Goal: Task Accomplishment & Management: Complete application form

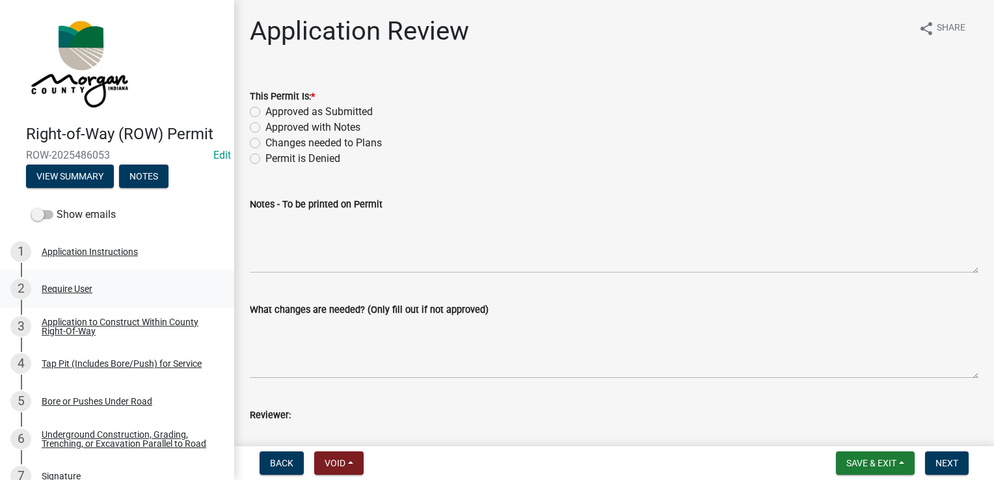
click at [78, 291] on div "Require User" at bounding box center [67, 288] width 51 height 9
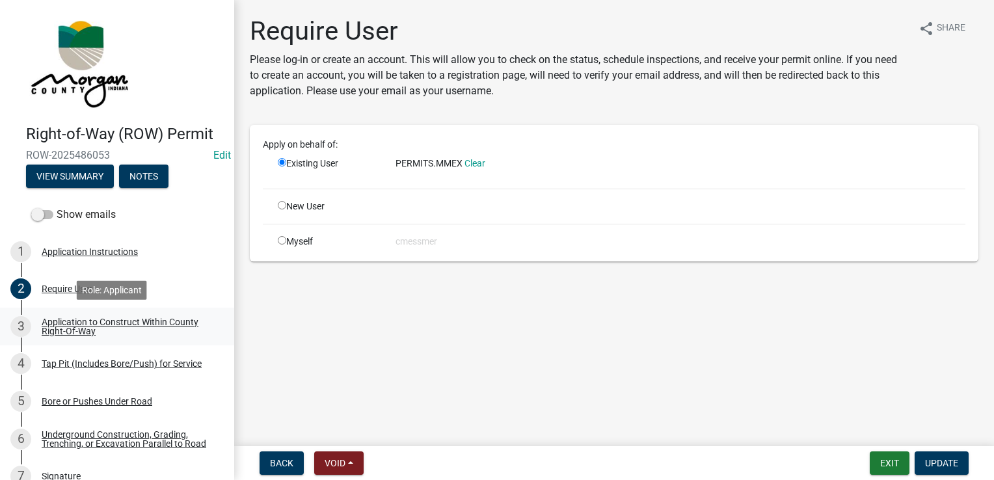
click at [112, 326] on div "Application to Construct Within County Right-Of-Way" at bounding box center [128, 326] width 172 height 18
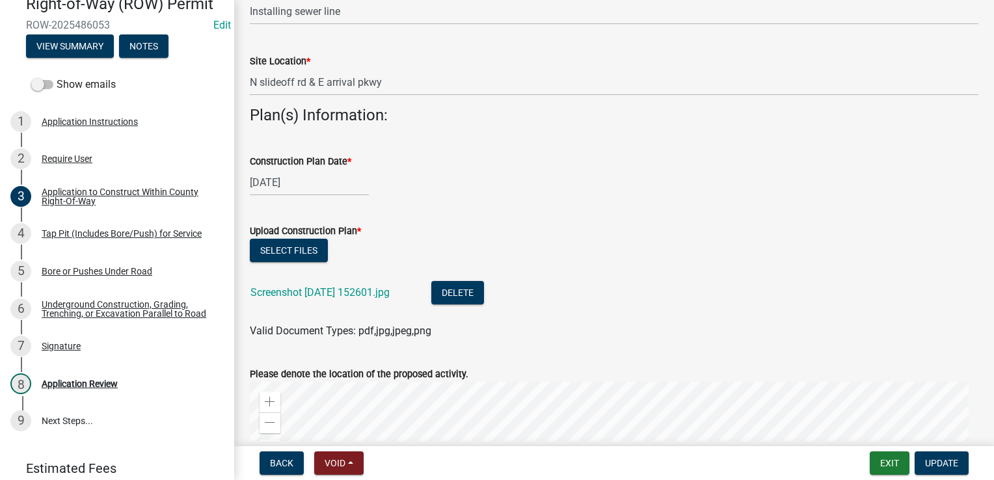
scroll to position [455, 0]
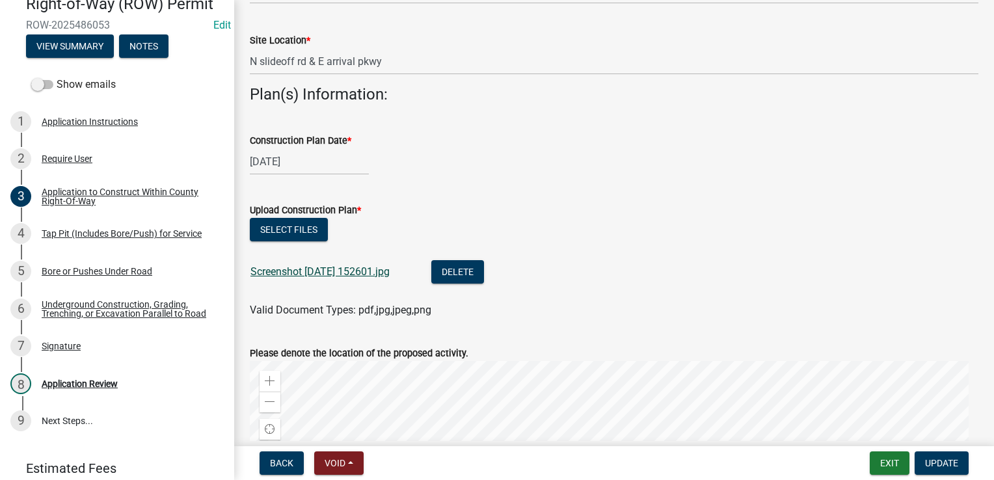
click at [291, 273] on link "Screenshot [DATE] 152601.jpg" at bounding box center [319, 271] width 139 height 12
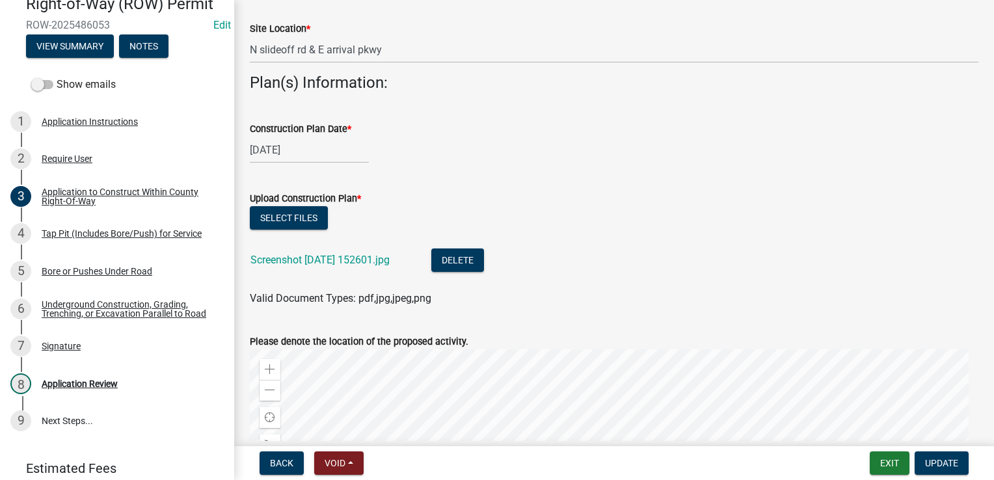
scroll to position [502, 0]
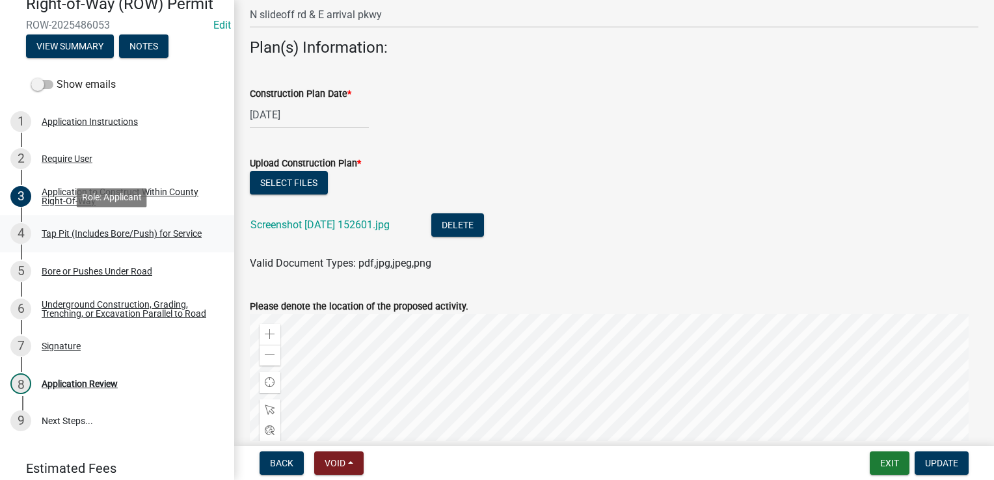
click at [151, 243] on div "4 Tap Pit (Includes Bore/Push) for Service" at bounding box center [111, 233] width 203 height 21
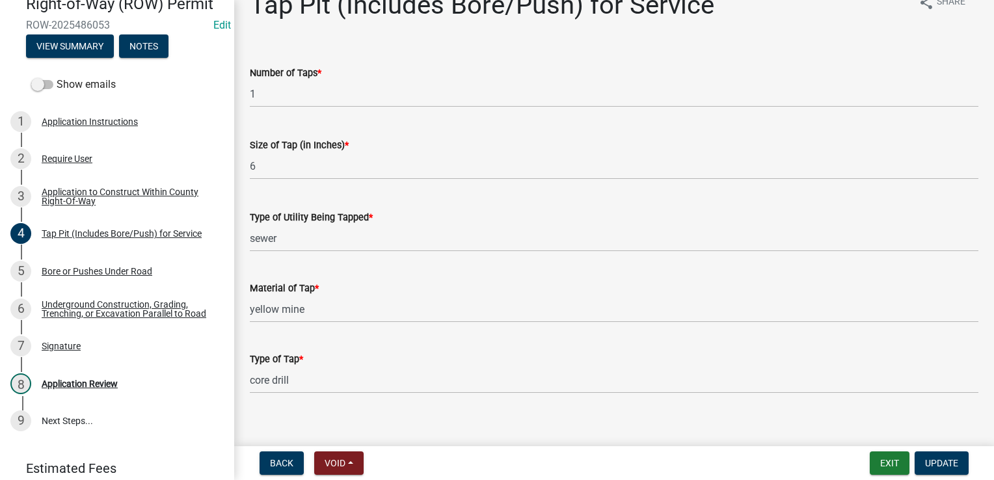
scroll to position [39, 0]
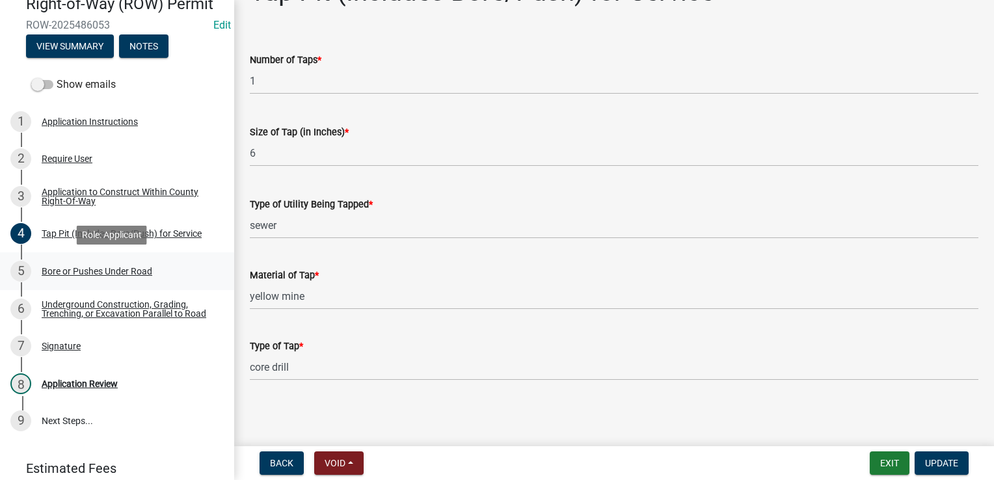
click at [101, 269] on div "Bore or Pushes Under Road" at bounding box center [97, 271] width 111 height 9
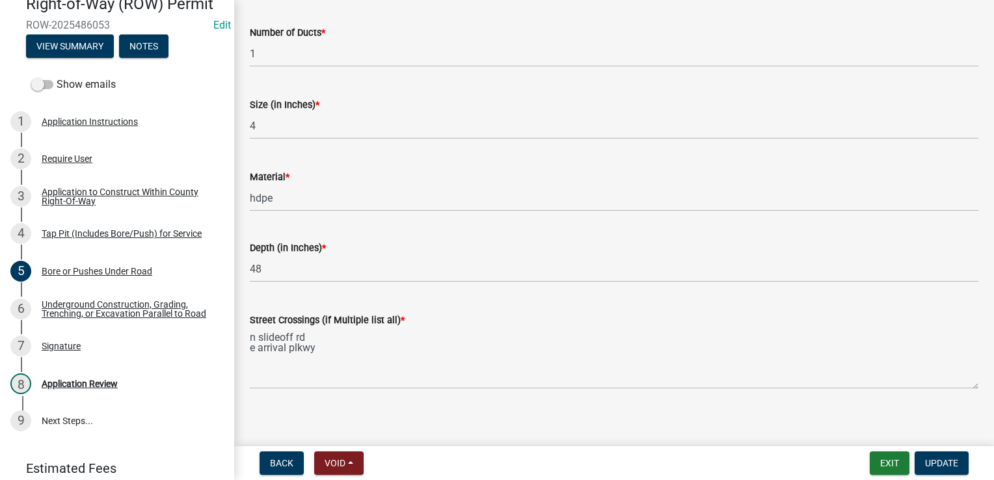
scroll to position [219, 0]
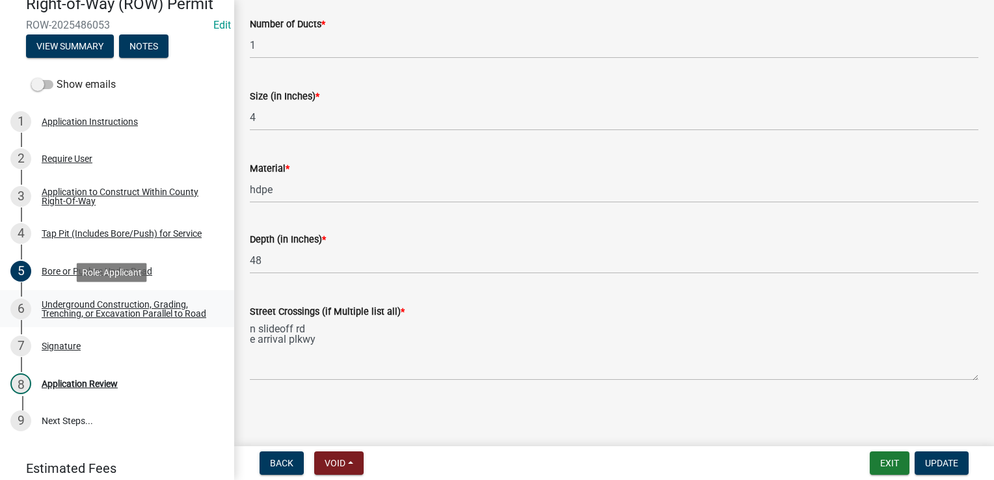
click at [129, 307] on div "Underground Construction, Grading, Trenching, or Excavation Parallel to Road" at bounding box center [128, 309] width 172 height 18
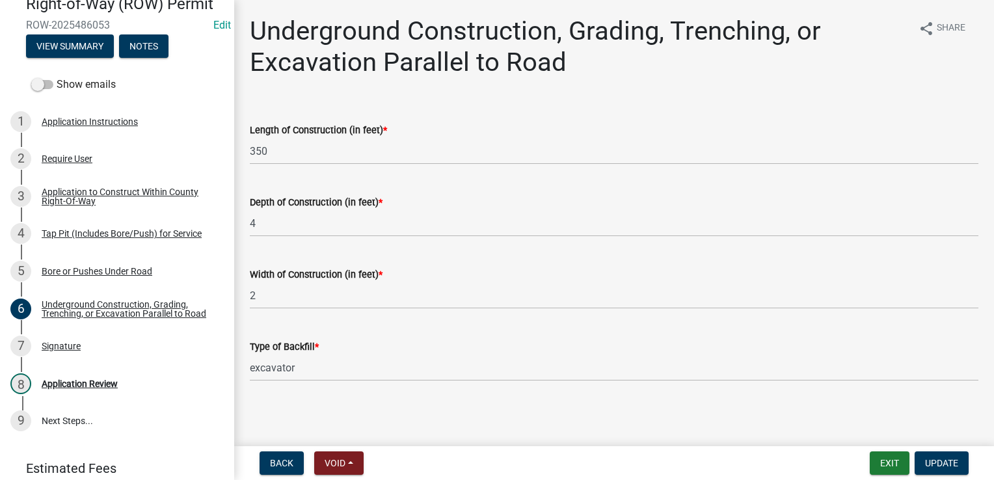
scroll to position [1, 0]
click at [60, 351] on div "Signature" at bounding box center [61, 345] width 39 height 9
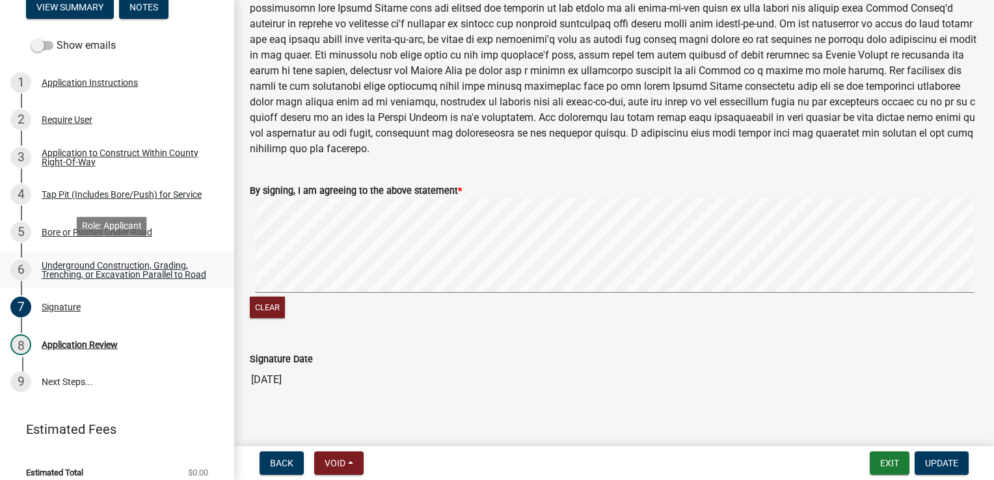
scroll to position [187, 0]
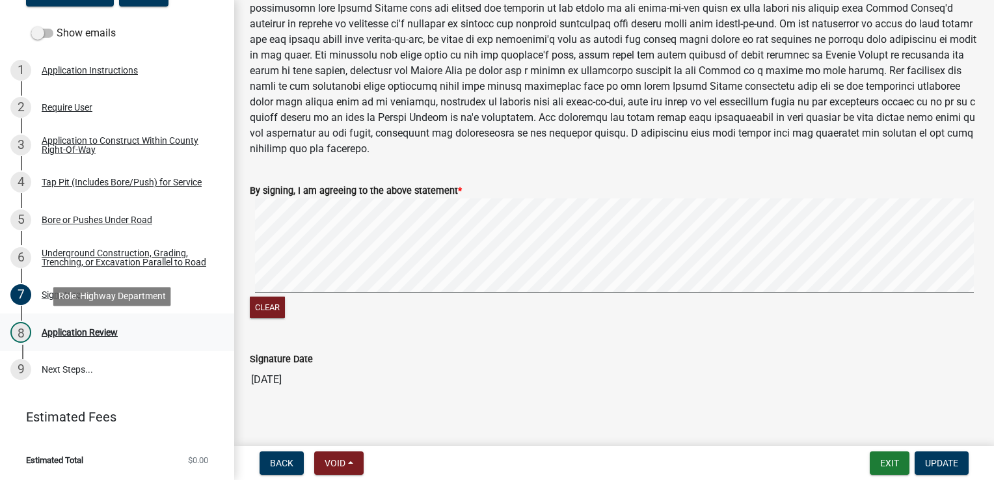
click at [76, 332] on div "Application Review" at bounding box center [80, 332] width 76 height 9
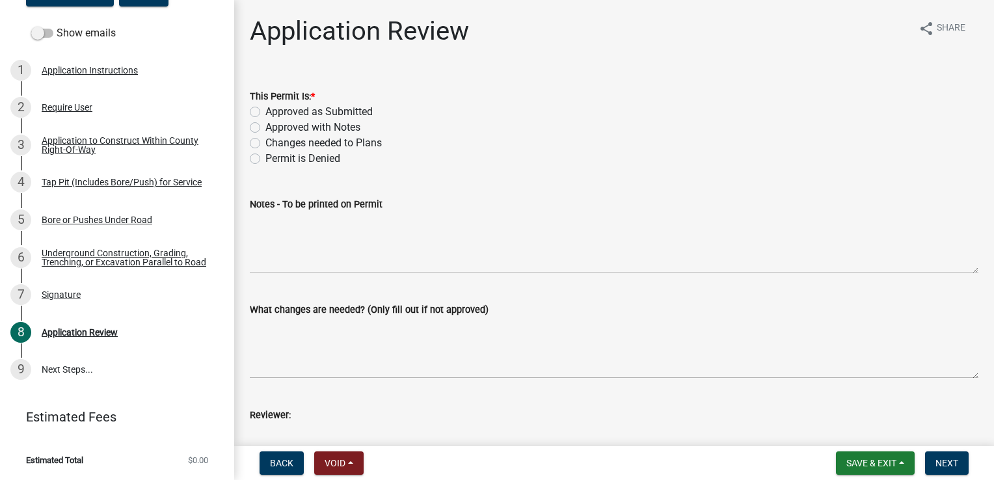
click at [290, 277] on wm-data-entity-input "Notes - To be printed on Permit" at bounding box center [614, 230] width 728 height 105
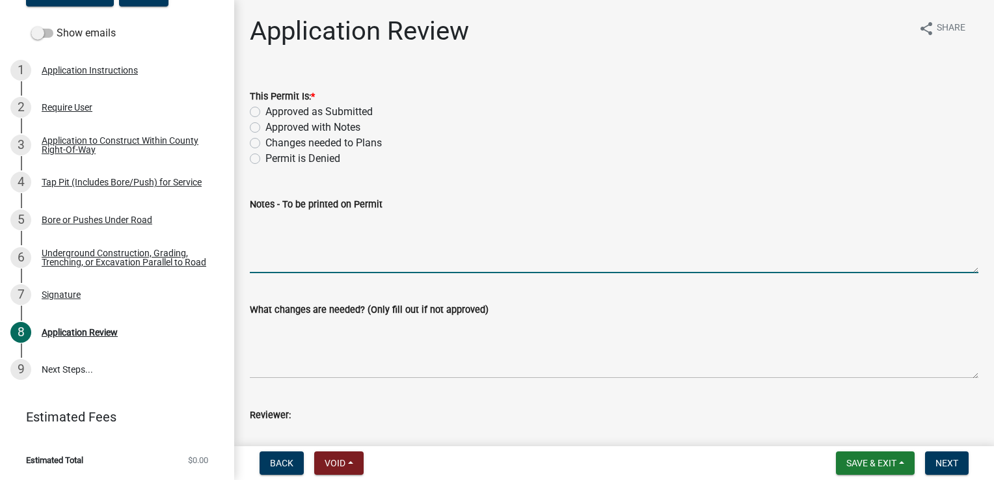
click at [292, 265] on textarea "Notes - To be printed on Permit" at bounding box center [614, 242] width 728 height 61
type textarea "ROW width for Slideoff Road is 33 feet and ROW width for E Arrival Pkwy is"
